Goal: Find specific page/section: Find specific page/section

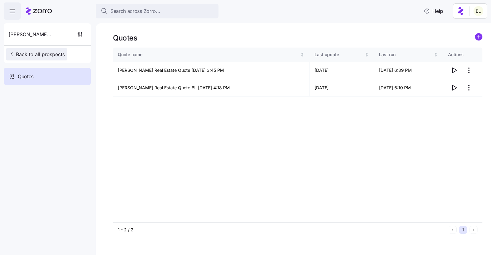
click at [48, 51] on span "Back to all prospects" at bounding box center [37, 54] width 56 height 7
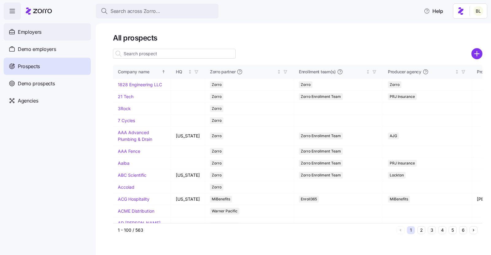
click at [37, 32] on span "Employers" at bounding box center [30, 32] width 24 height 8
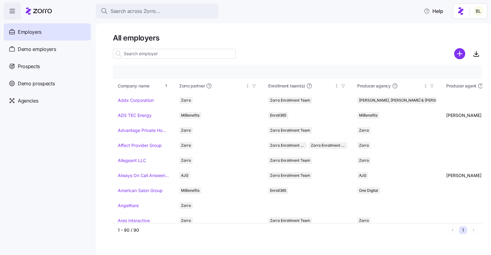
click at [169, 54] on input at bounding box center [174, 54] width 123 height 10
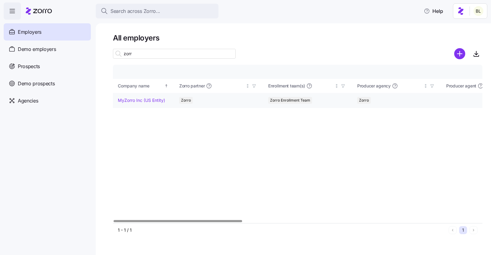
type input "zorr"
click at [154, 104] on td "MyZorro Inc (US Entity)" at bounding box center [143, 100] width 61 height 15
click at [154, 100] on link "MyZorro Inc (US Entity)" at bounding box center [141, 100] width 47 height 6
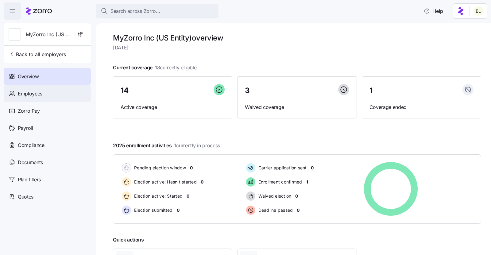
click at [38, 94] on span "Employees" at bounding box center [30, 94] width 25 height 8
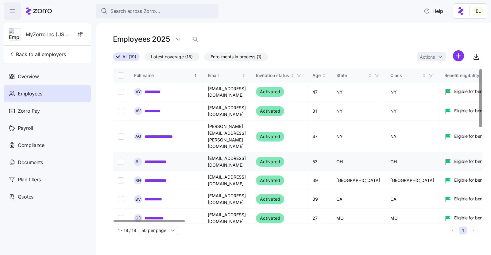
click at [160, 159] on link "**********" at bounding box center [160, 162] width 30 height 6
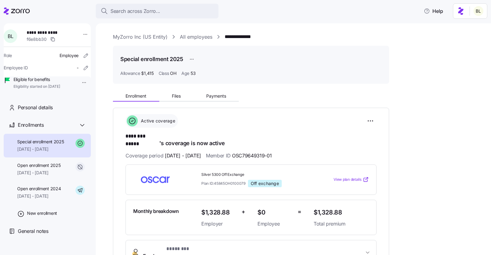
click at [127, 38] on link "MyZorro Inc (US Entity)" at bounding box center [140, 37] width 55 height 8
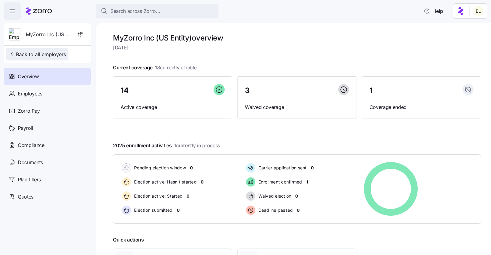
click at [42, 53] on span "Back to all employers" at bounding box center [37, 54] width 57 height 7
